Goal: Transaction & Acquisition: Obtain resource

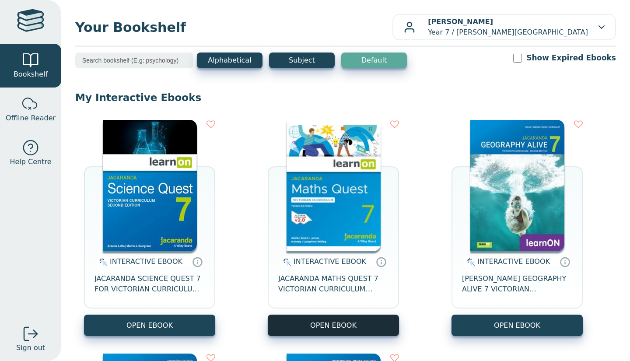
click at [334, 322] on button "OPEN EBOOK" at bounding box center [333, 324] width 131 height 21
click at [297, 332] on button "OPEN EBOOK" at bounding box center [333, 324] width 131 height 21
